Goal: Information Seeking & Learning: Learn about a topic

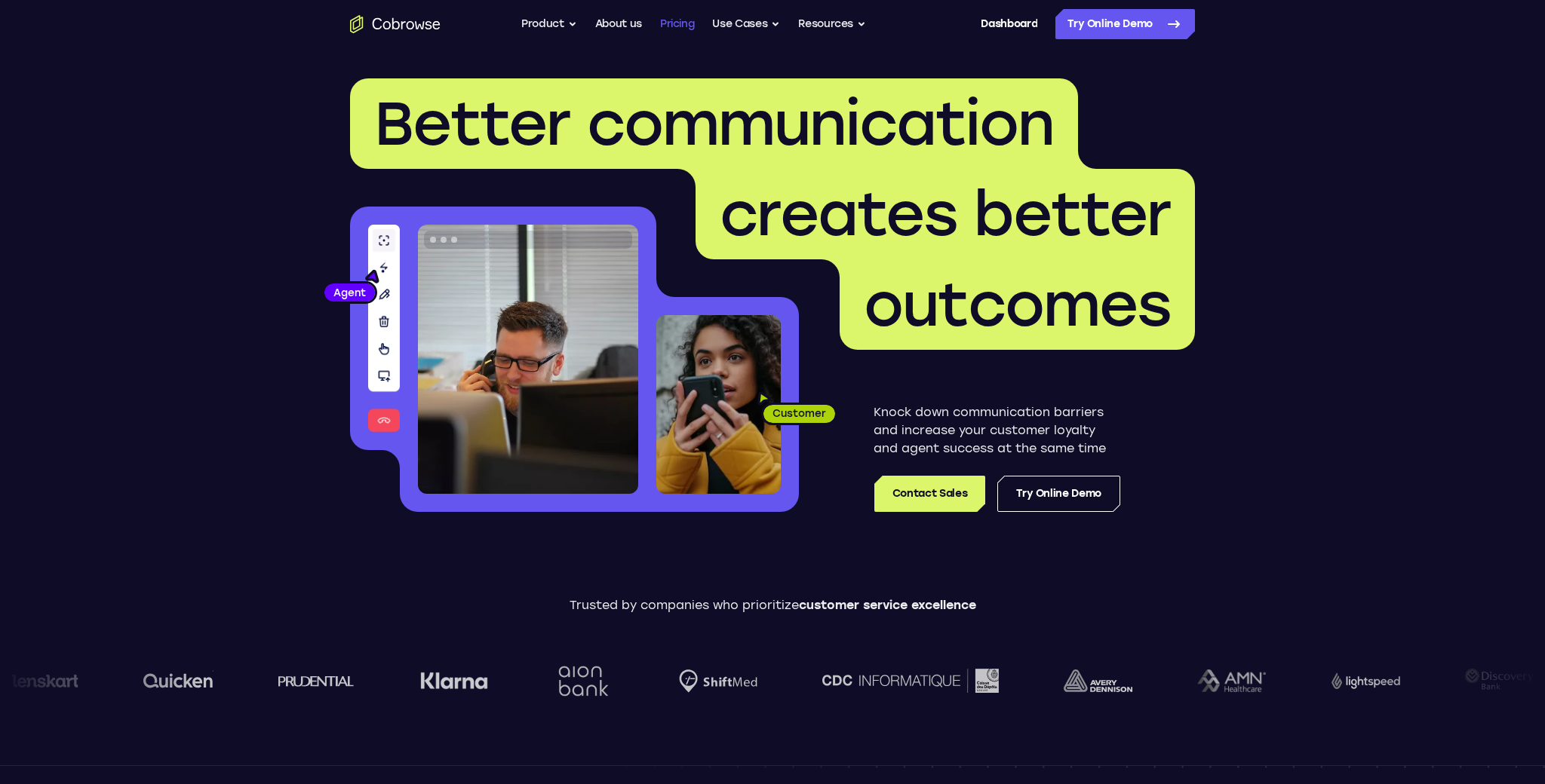
click at [663, 35] on link "Pricing" at bounding box center [678, 24] width 35 height 30
click at [615, 17] on link "About us" at bounding box center [618, 24] width 47 height 30
click at [839, 21] on button "Resources" at bounding box center [833, 24] width 68 height 30
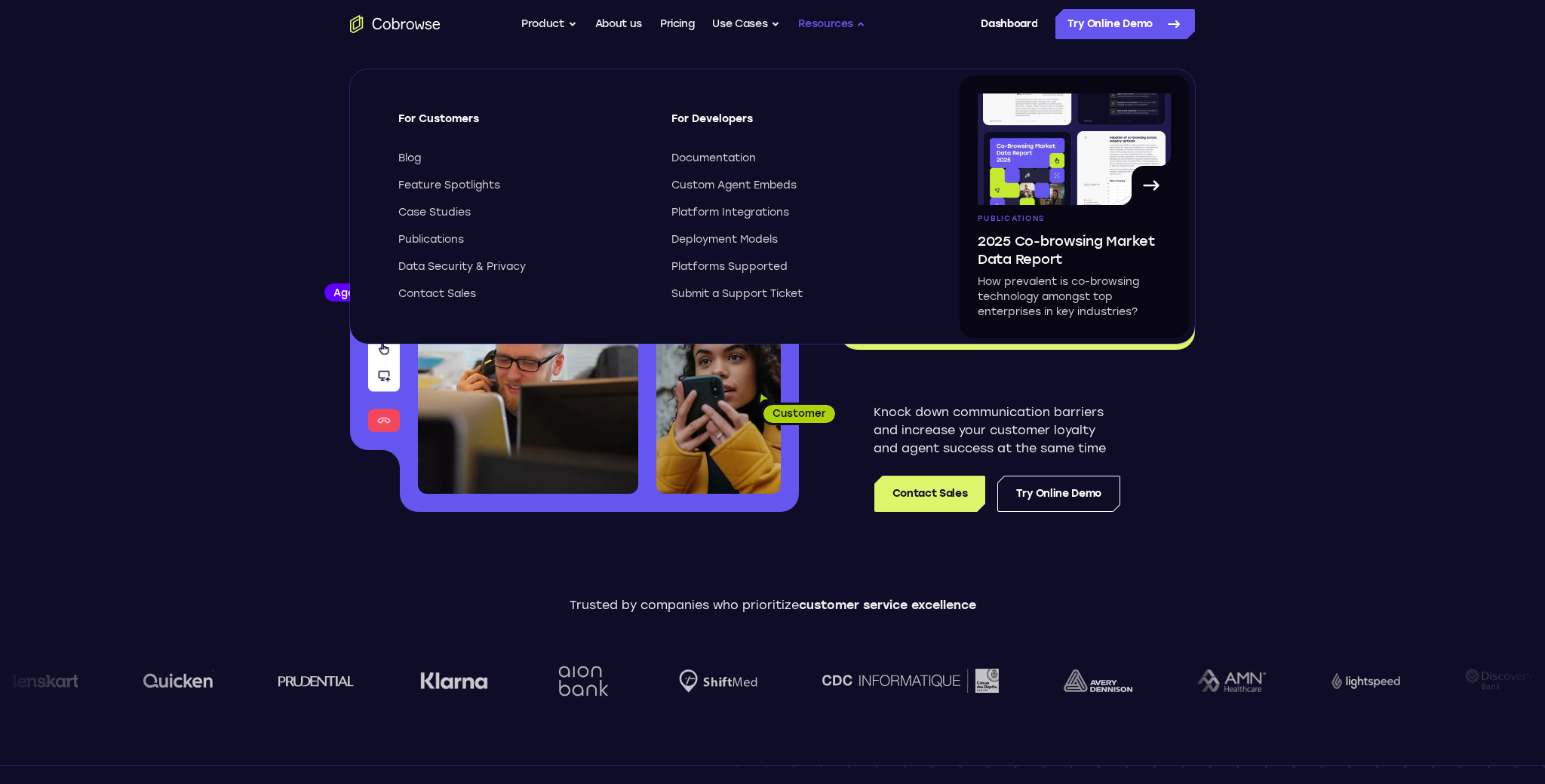
click at [839, 21] on button "Resources" at bounding box center [833, 24] width 68 height 30
